Goal: Task Accomplishment & Management: Complete application form

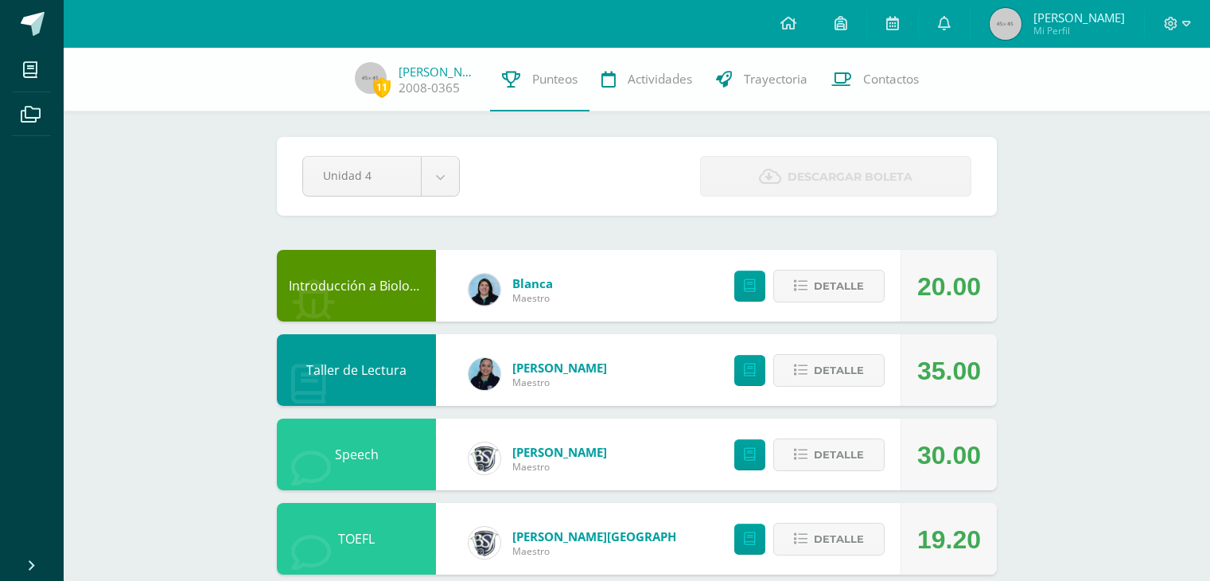
scroll to position [622, 0]
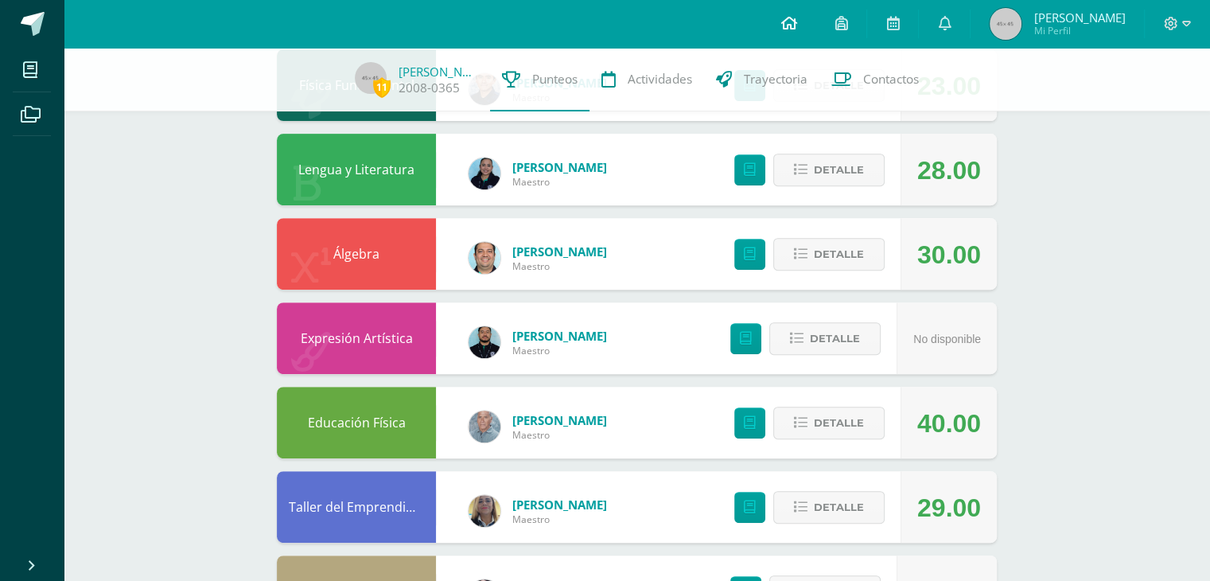
click at [816, 33] on link at bounding box center [789, 24] width 54 height 48
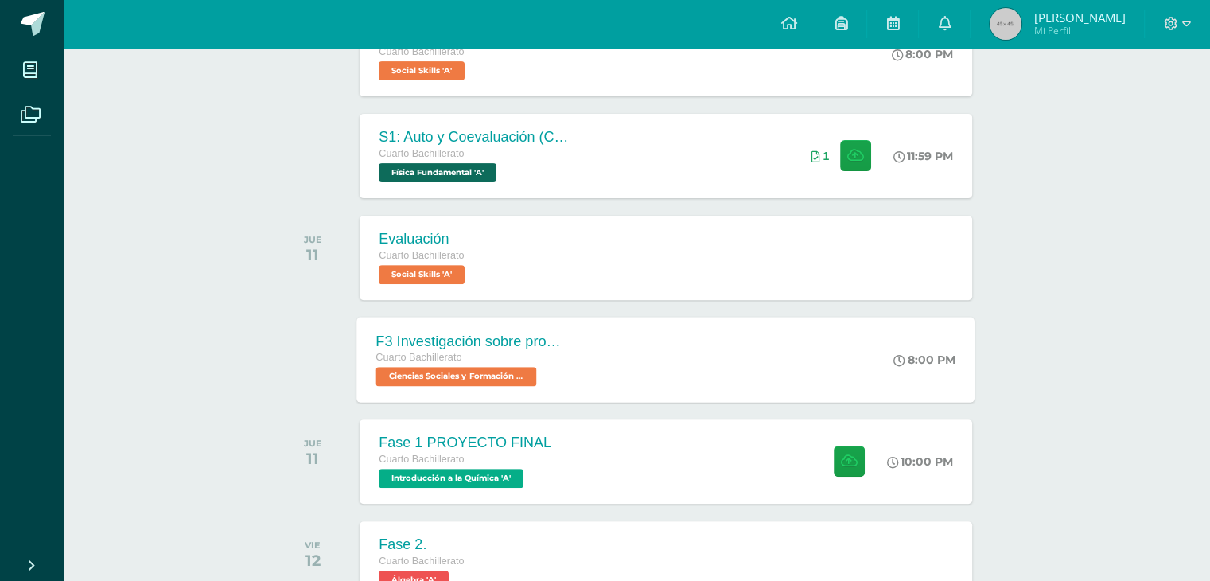
scroll to position [586, 0]
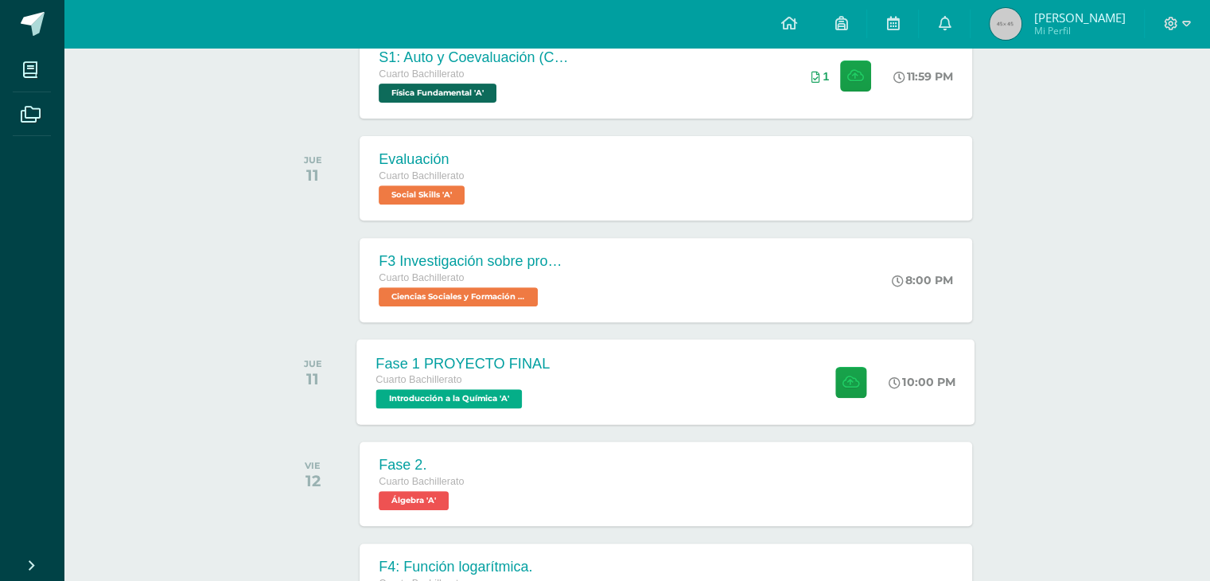
click at [675, 348] on div "Fase 1 PROYECTO FINAL Cuarto Bachillerato Introducción a la Química 'A' 10:00 P…" at bounding box center [666, 381] width 618 height 85
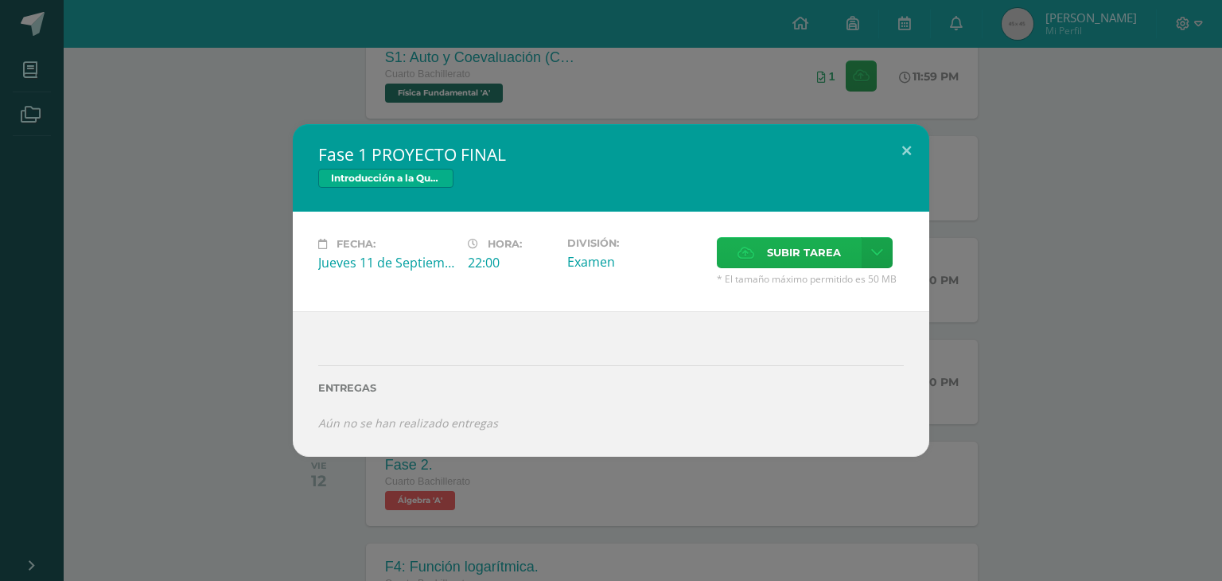
click at [745, 257] on icon at bounding box center [746, 252] width 17 height 10
click at [0, 0] on input "Subir tarea" at bounding box center [0, 0] width 0 height 0
click at [732, 252] on label "Subir tarea" at bounding box center [789, 252] width 145 height 31
click at [0, 0] on input "Subir tarea" at bounding box center [0, 0] width 0 height 0
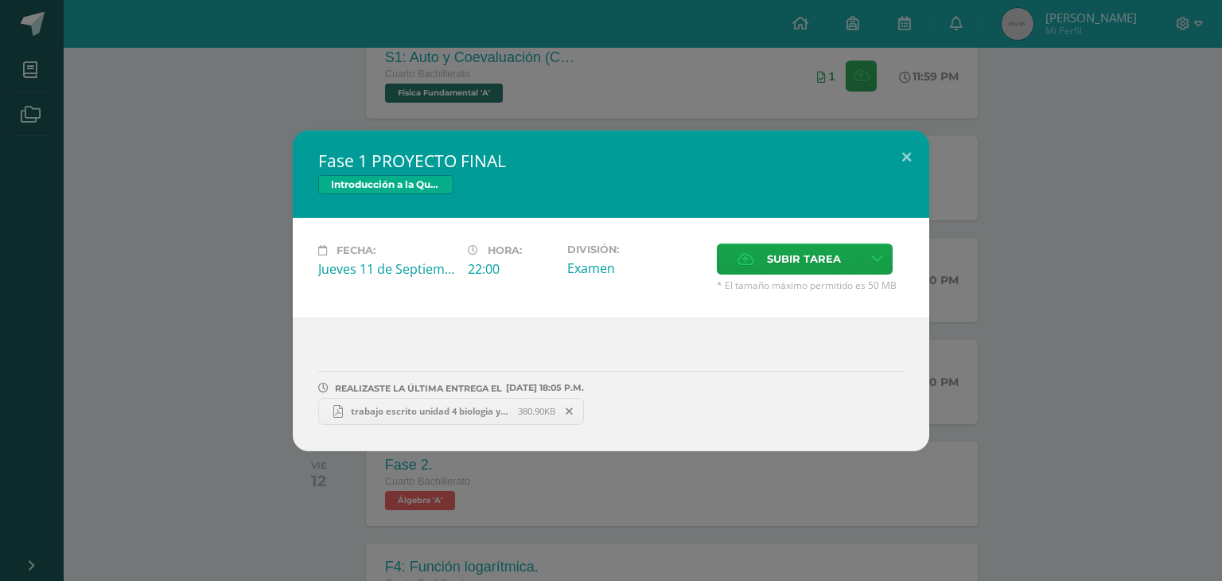
click at [980, 205] on div "Fase 1 PROYECTO FINAL Introducción a la Química Fecha: Jueves 11 de Septiembre …" at bounding box center [611, 291] width 1210 height 321
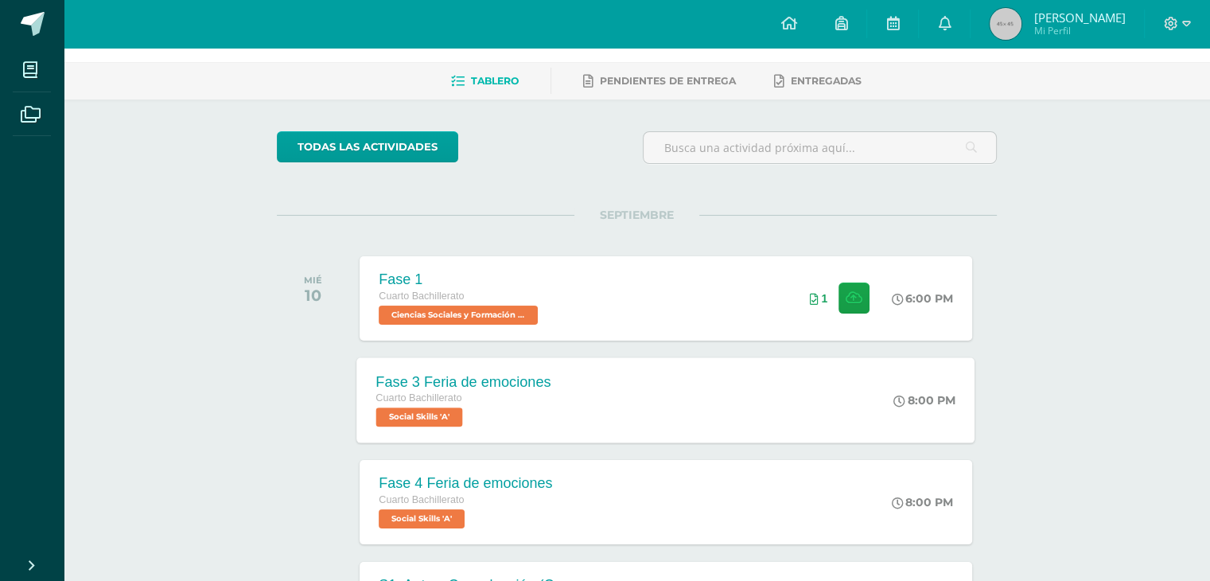
scroll to position [0, 0]
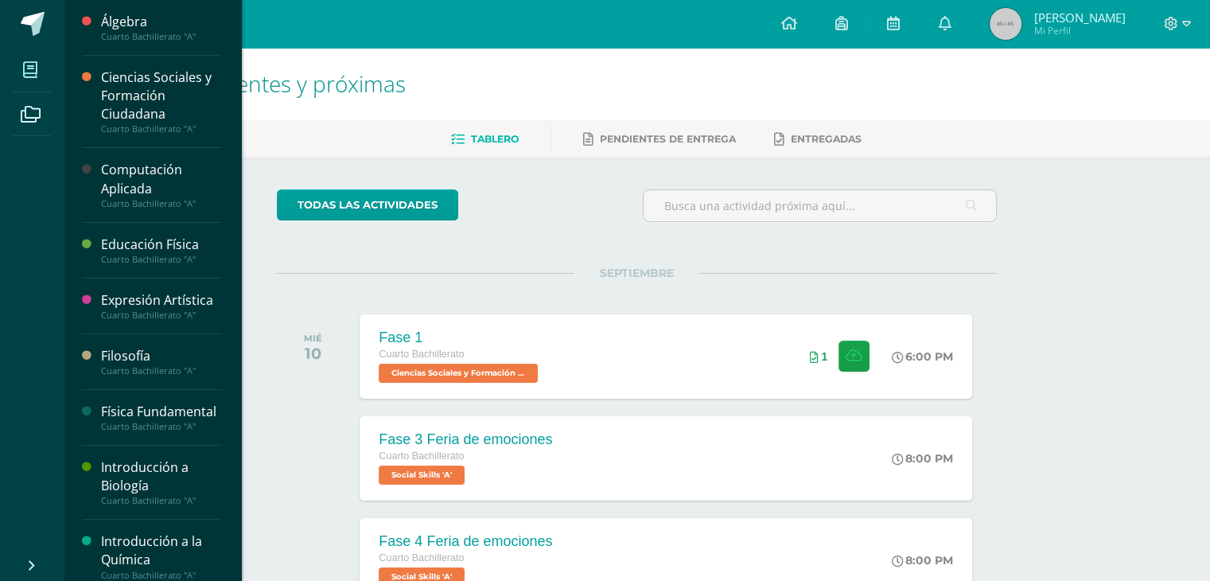
click at [18, 64] on span at bounding box center [31, 70] width 36 height 36
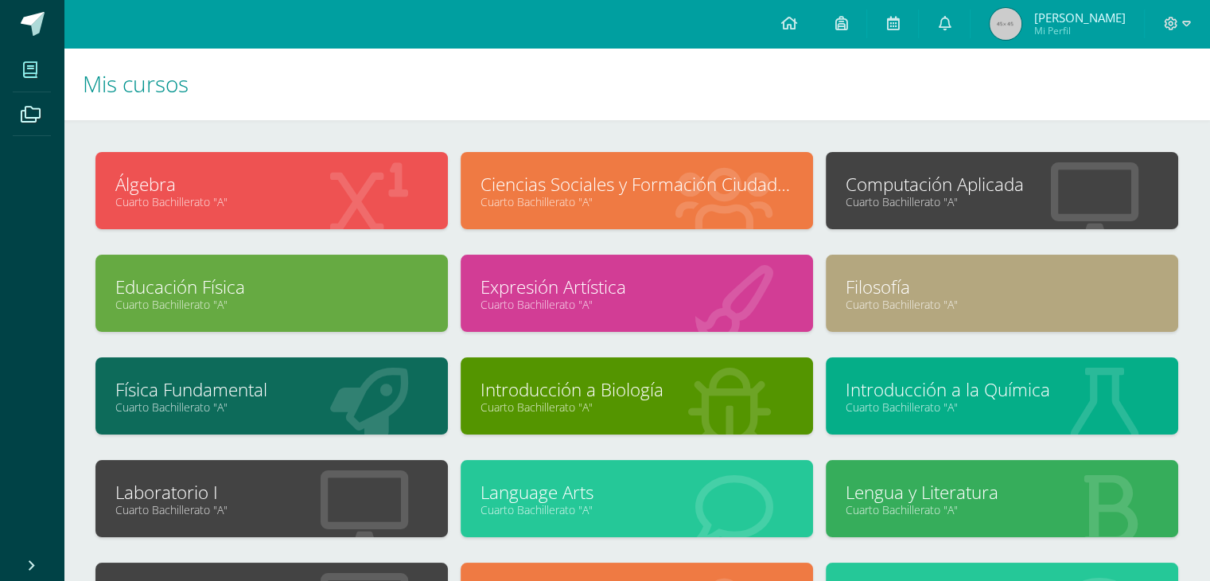
click at [923, 197] on link "Cuarto Bachillerato "A"" at bounding box center [1002, 201] width 313 height 15
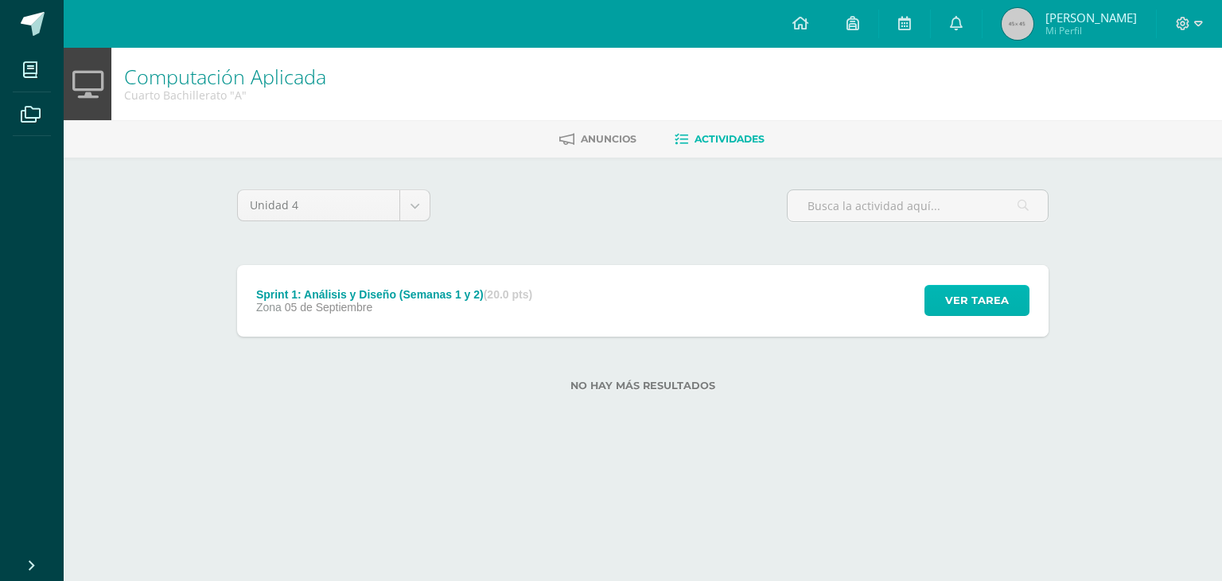
click at [964, 306] on span "Ver tarea" at bounding box center [977, 300] width 64 height 29
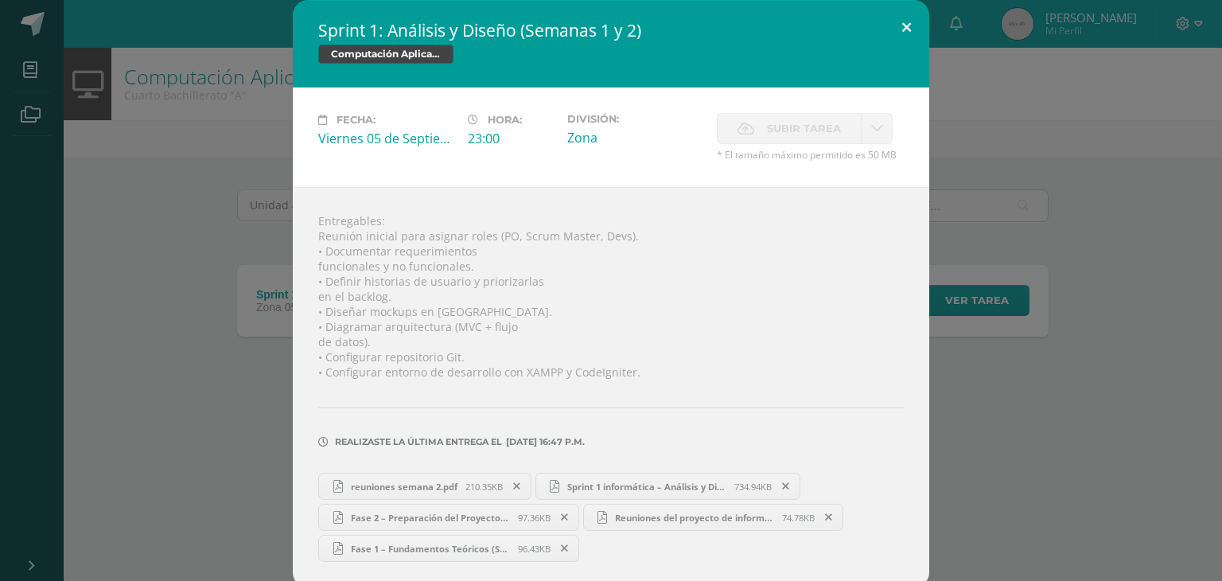
click at [900, 39] on button at bounding box center [906, 27] width 45 height 54
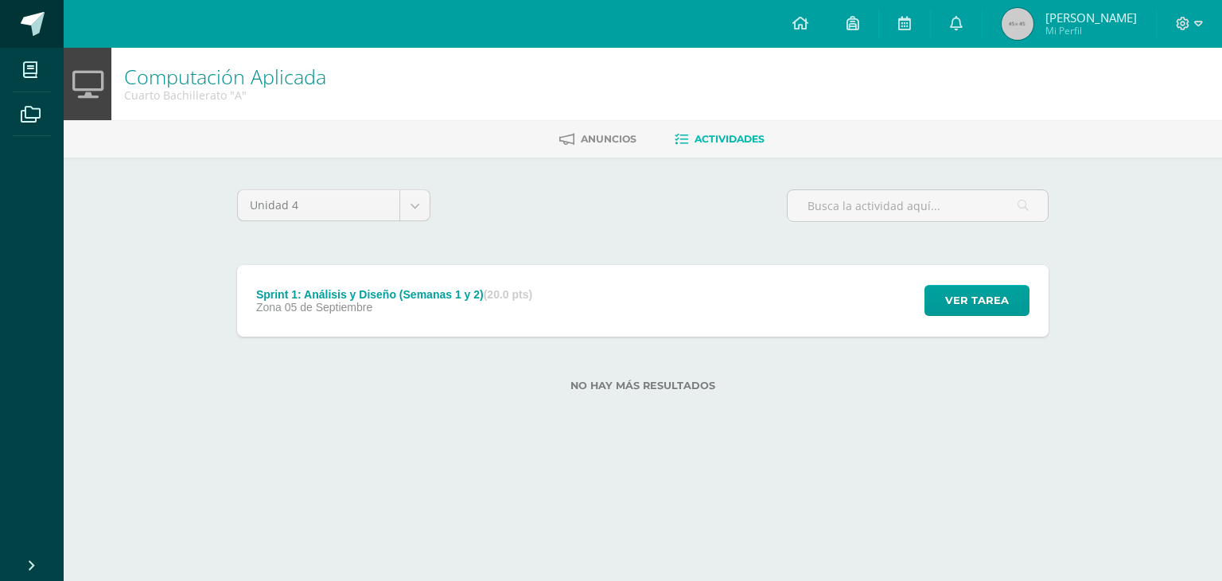
click at [37, 21] on span at bounding box center [33, 24] width 24 height 24
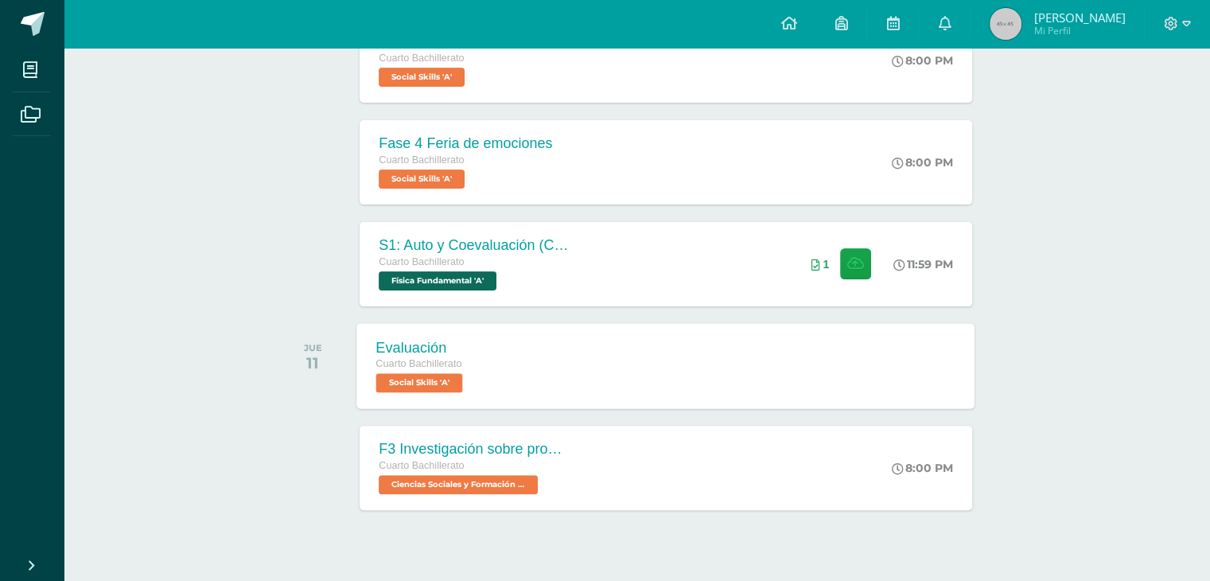
scroll to position [427, 0]
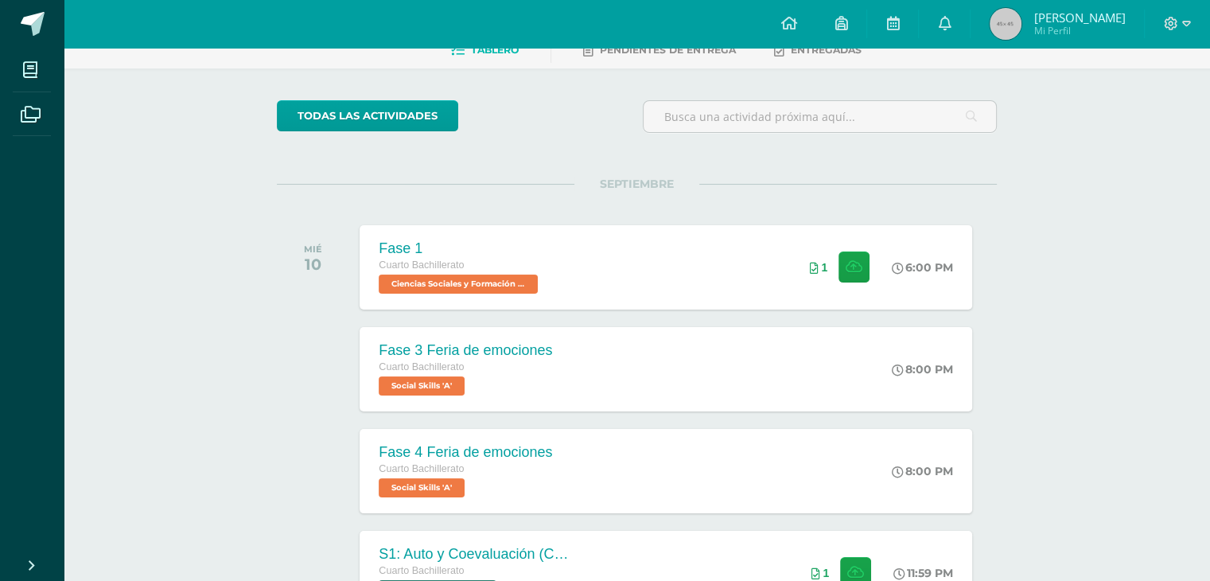
scroll to position [427, 0]
